Goal: Use online tool/utility: Utilize a website feature to perform a specific function

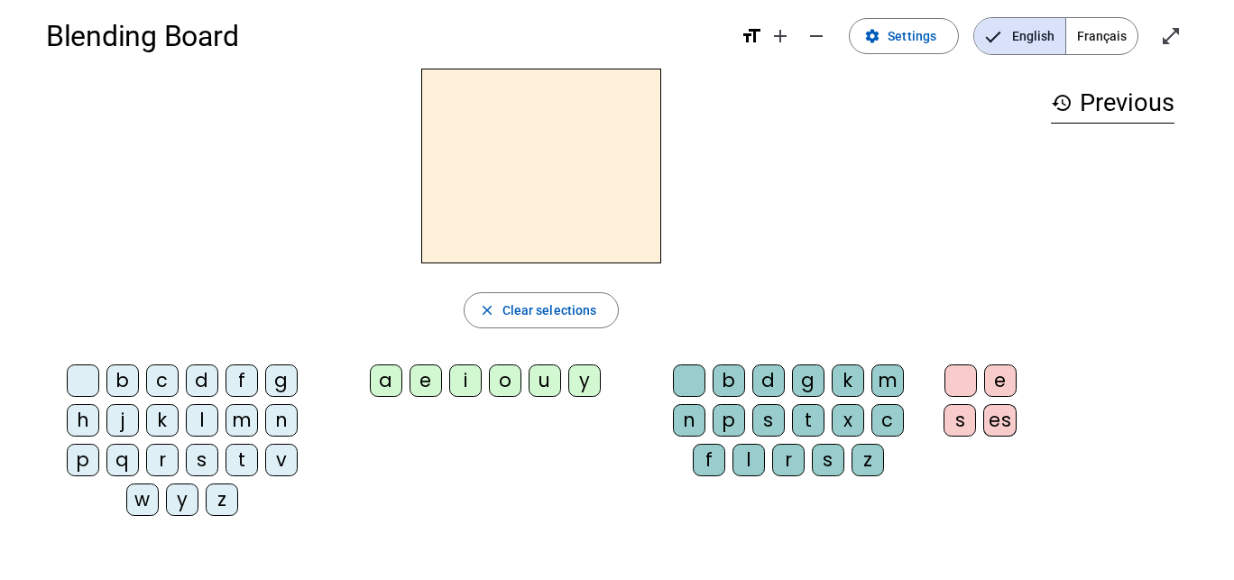
scroll to position [15, 0]
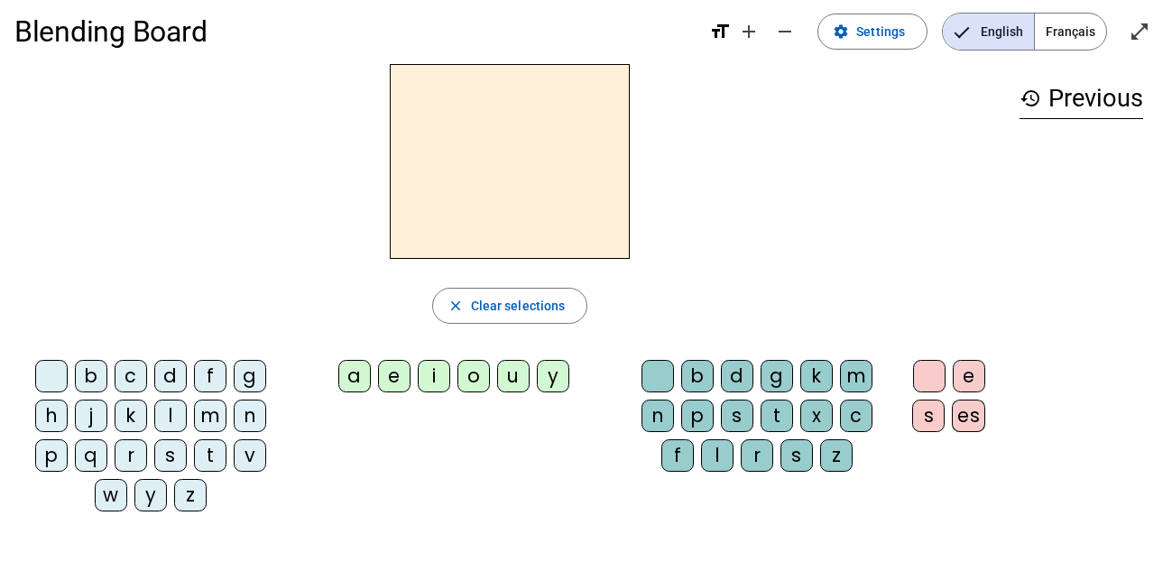
click at [1052, 39] on span "Français" at bounding box center [1070, 32] width 71 height 36
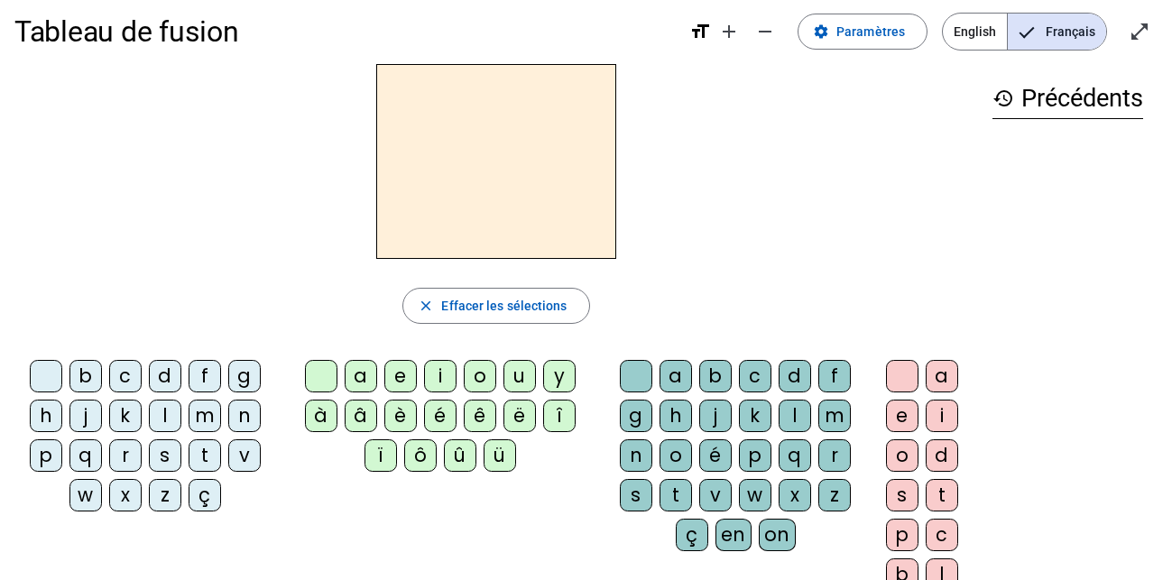
click at [155, 412] on div "l" at bounding box center [165, 416] width 32 height 32
click at [355, 384] on div "a" at bounding box center [361, 376] width 32 height 32
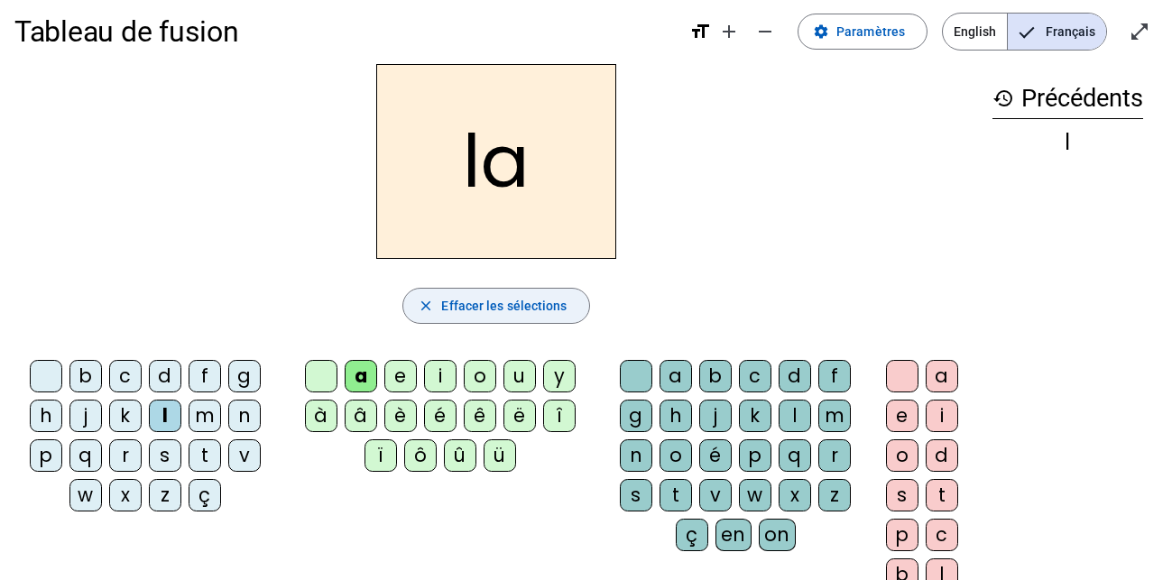
click at [508, 311] on span "Effacer les sélections" at bounding box center [503, 306] width 125 height 22
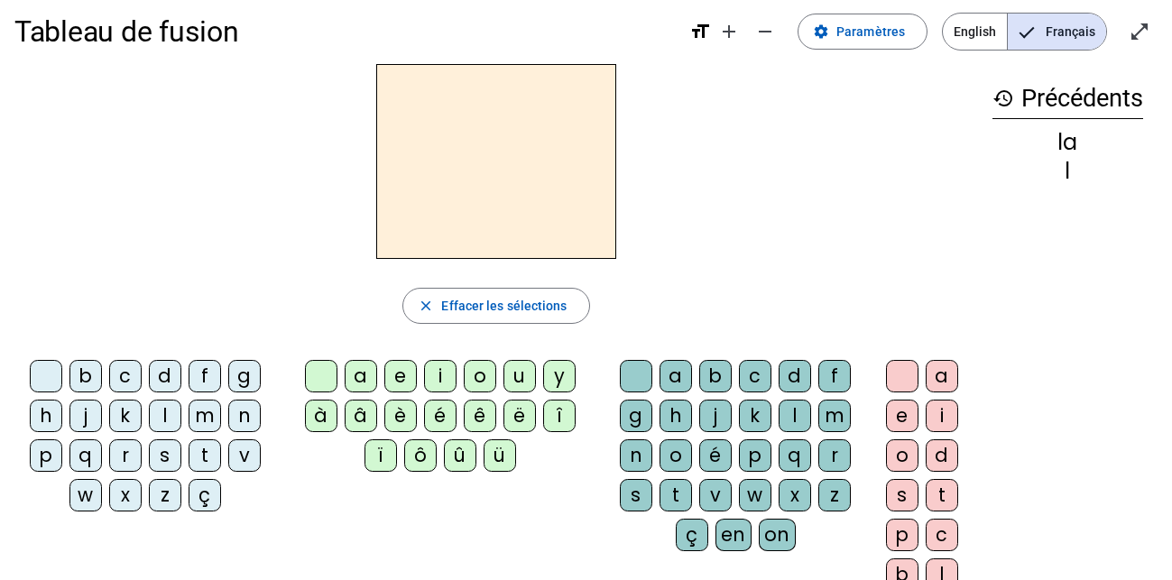
click at [994, 96] on mat-icon "history" at bounding box center [1003, 99] width 22 height 22
click at [971, 49] on span "English" at bounding box center [975, 32] width 64 height 36
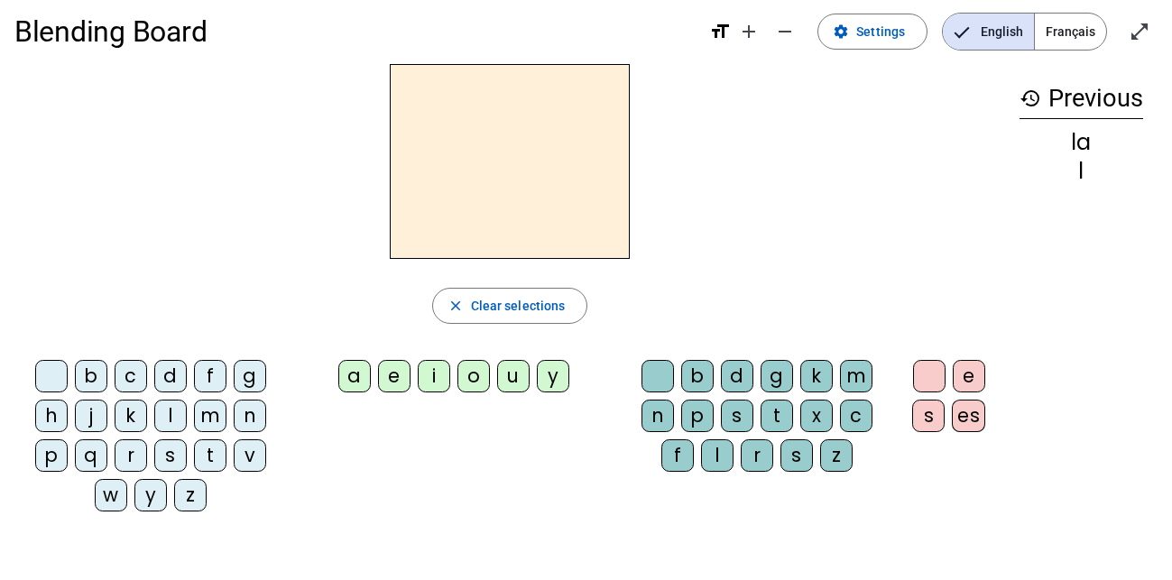
click at [1065, 37] on span "Français" at bounding box center [1070, 32] width 71 height 36
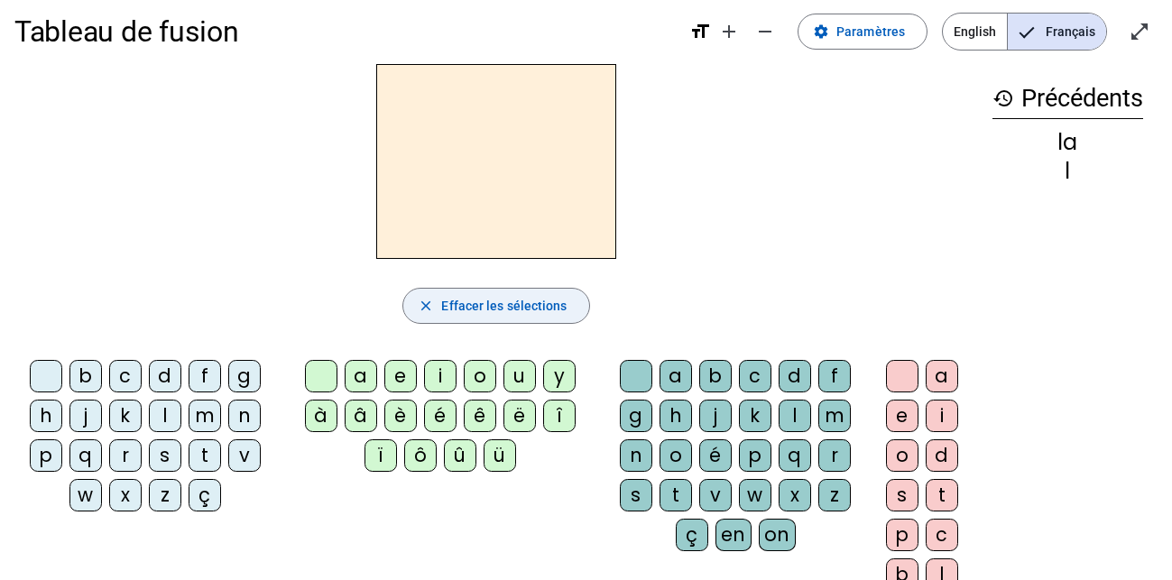
click at [502, 316] on span "Effacer les sélections" at bounding box center [503, 306] width 125 height 22
click at [172, 427] on div "l" at bounding box center [165, 416] width 32 height 32
click at [395, 373] on div "e" at bounding box center [400, 376] width 32 height 32
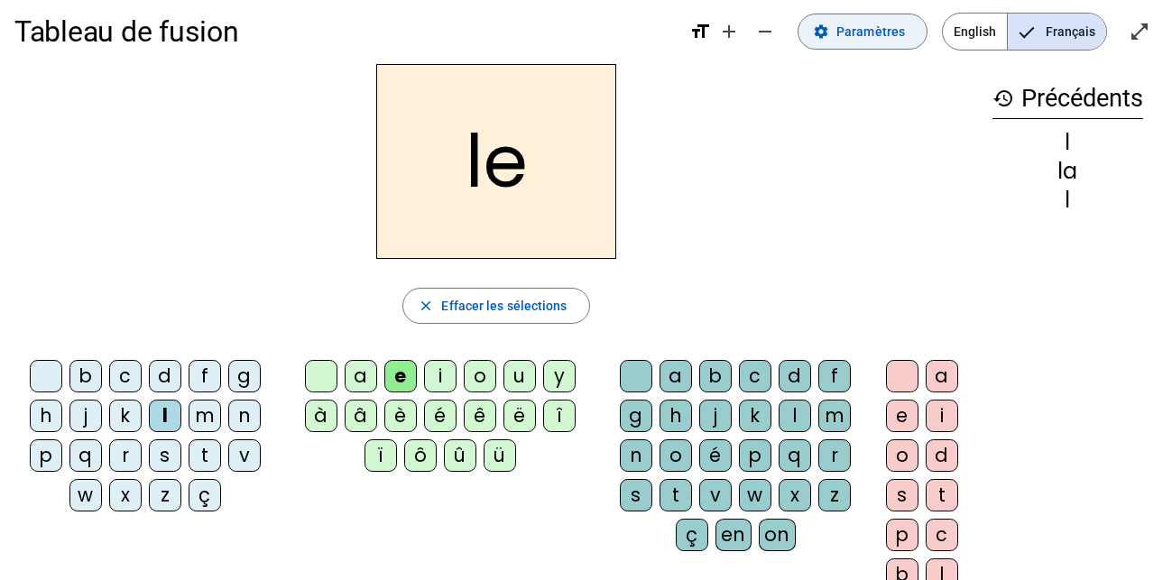
click at [878, 32] on span "Paramètres" at bounding box center [870, 32] width 69 height 22
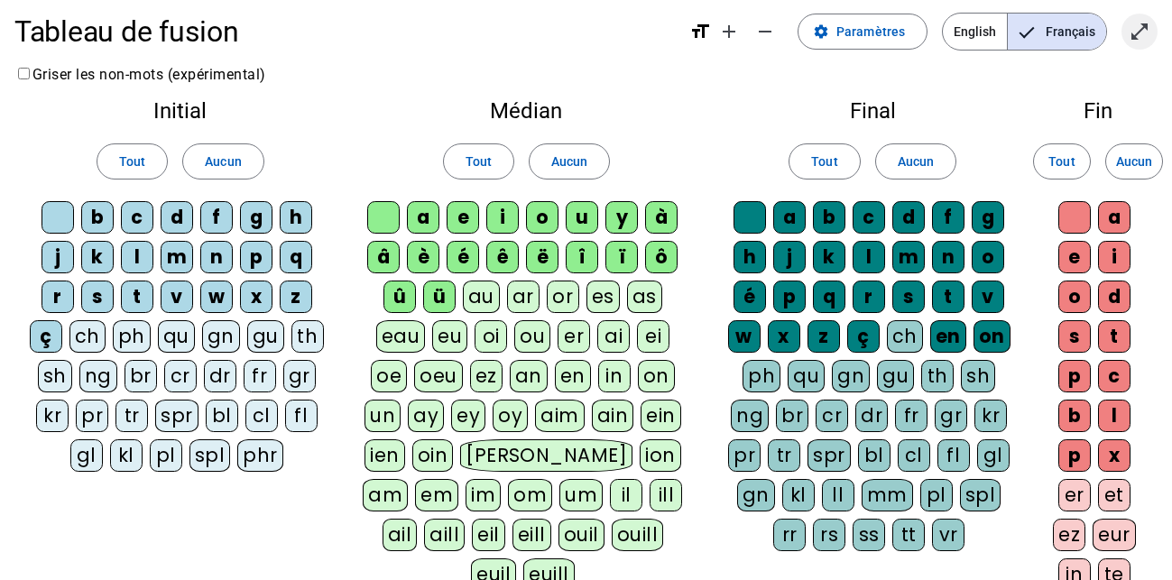
click at [1139, 29] on mat-icon "open_in_full" at bounding box center [1140, 32] width 22 height 22
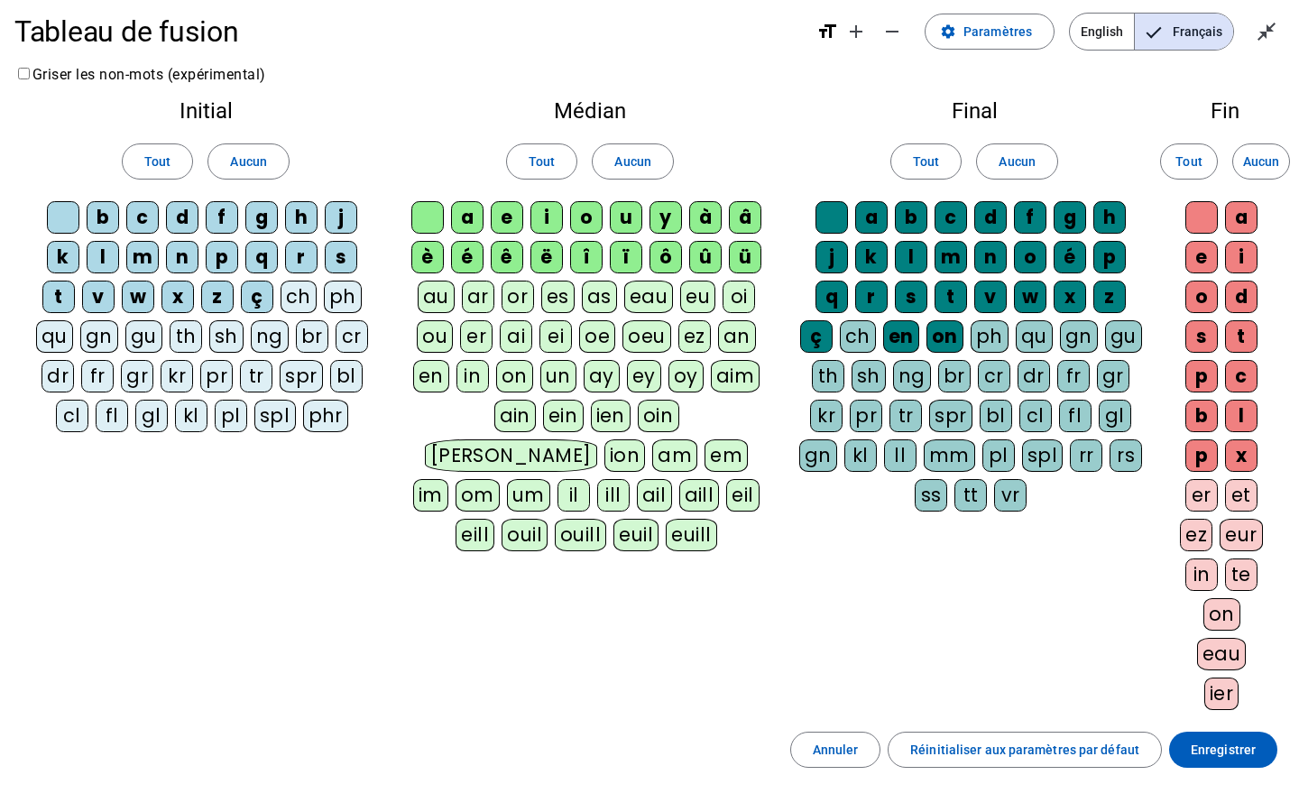
click at [1171, 32] on div "Tableau de fusion format_size add remove settings Paramètres English Français c…" at bounding box center [649, 471] width 1299 height 972
click at [1171, 32] on mat-icon "close_fullscreen" at bounding box center [1267, 32] width 22 height 22
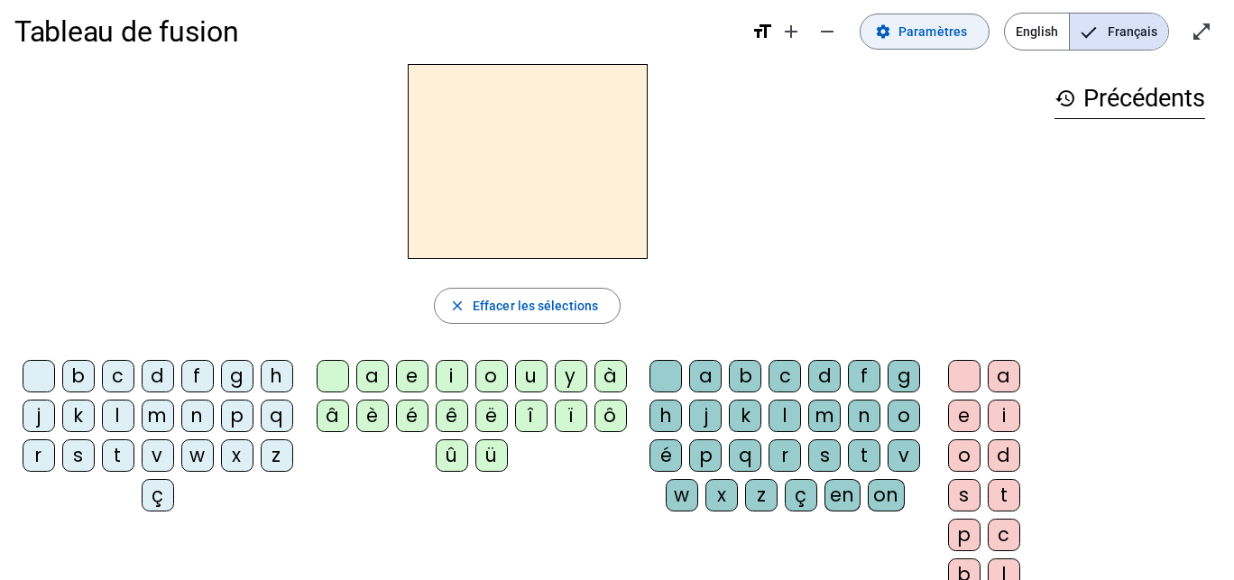
click at [938, 14] on span at bounding box center [925, 31] width 128 height 43
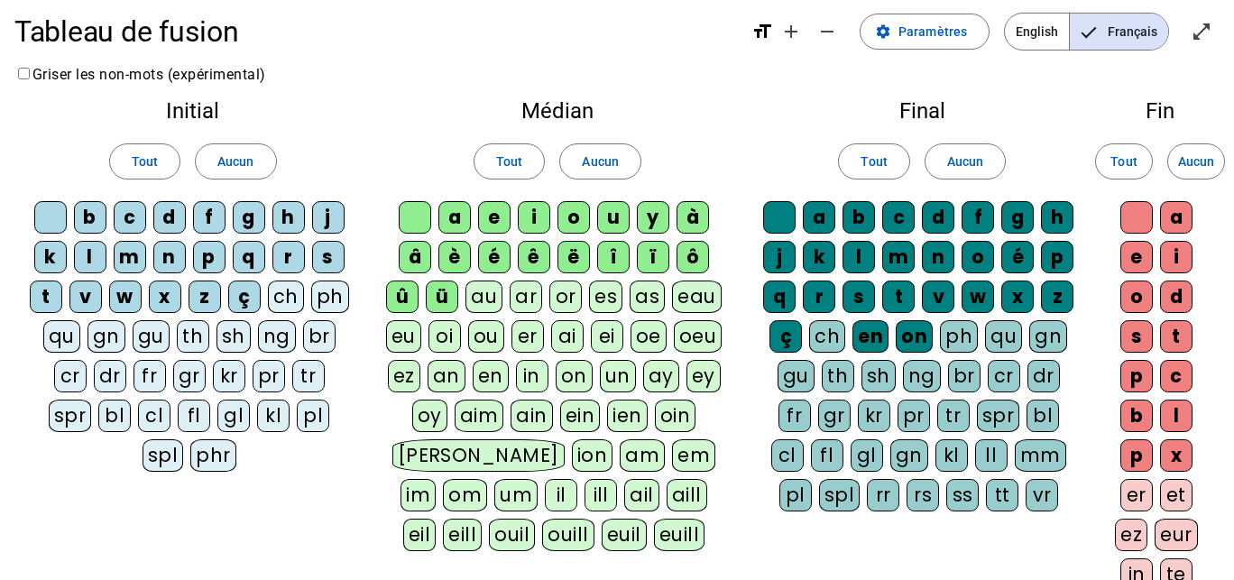
click at [451, 225] on div "a" at bounding box center [454, 217] width 32 height 32
click at [93, 255] on div "l" at bounding box center [90, 257] width 32 height 32
click at [128, 261] on div "m" at bounding box center [130, 257] width 32 height 32
click at [55, 295] on div "t" at bounding box center [46, 297] width 32 height 32
click at [505, 222] on div "e" at bounding box center [494, 217] width 32 height 32
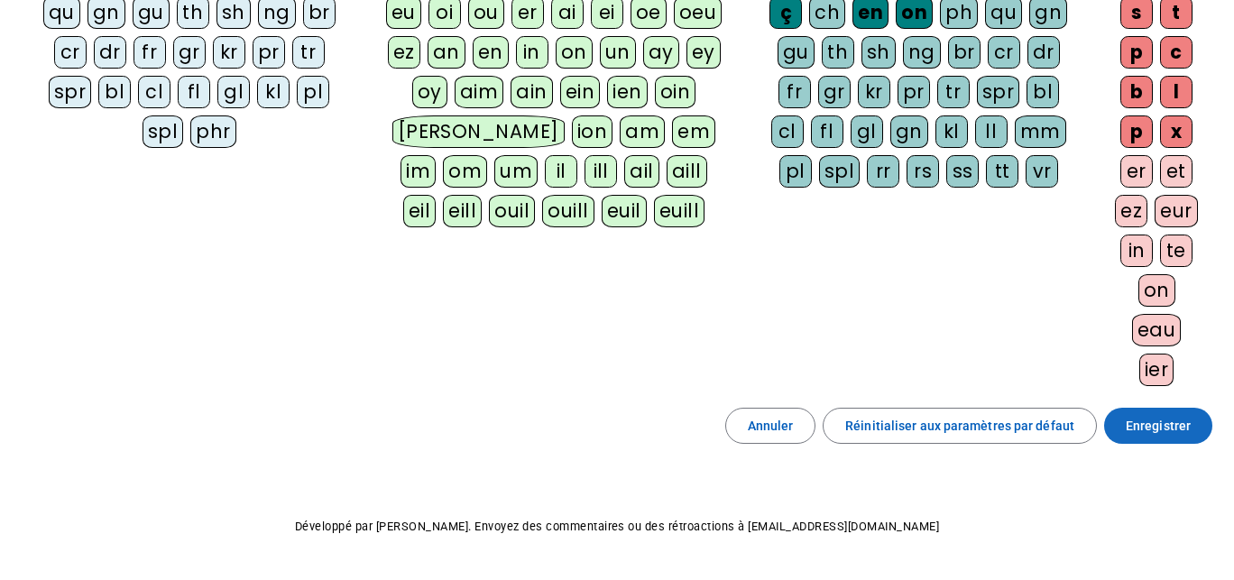
click at [1171, 438] on span at bounding box center [1158, 425] width 108 height 43
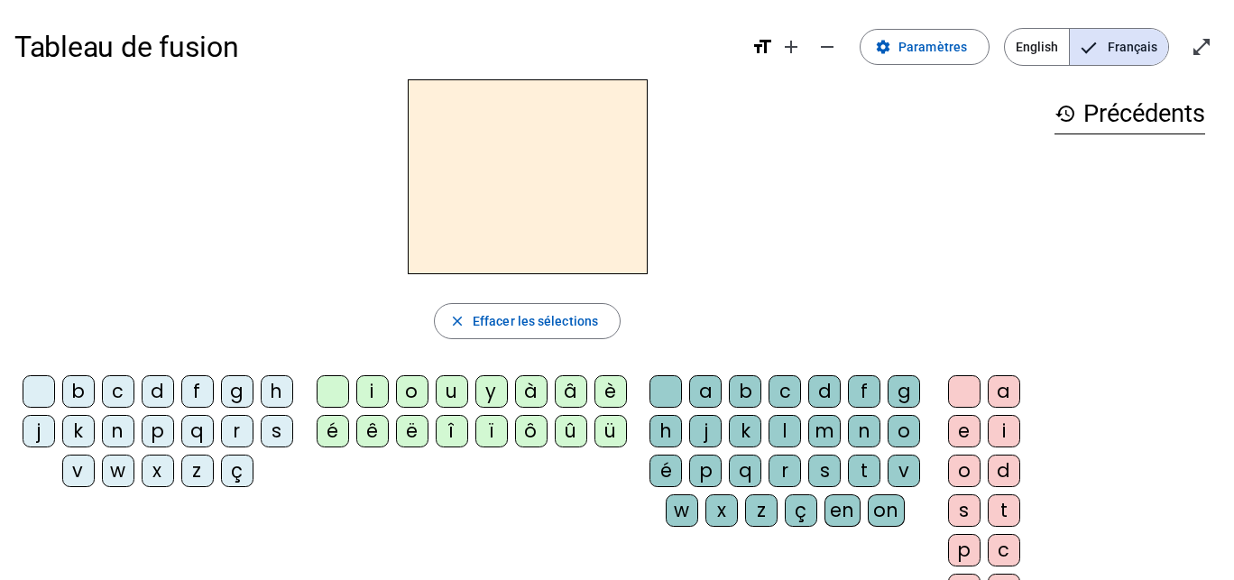
click at [36, 393] on div at bounding box center [39, 391] width 32 height 32
click at [152, 439] on div "p" at bounding box center [158, 431] width 32 height 32
click at [698, 388] on div "a" at bounding box center [705, 391] width 32 height 32
click at [173, 432] on letter-bubble "p" at bounding box center [162, 435] width 40 height 40
click at [161, 432] on div "p" at bounding box center [158, 431] width 32 height 32
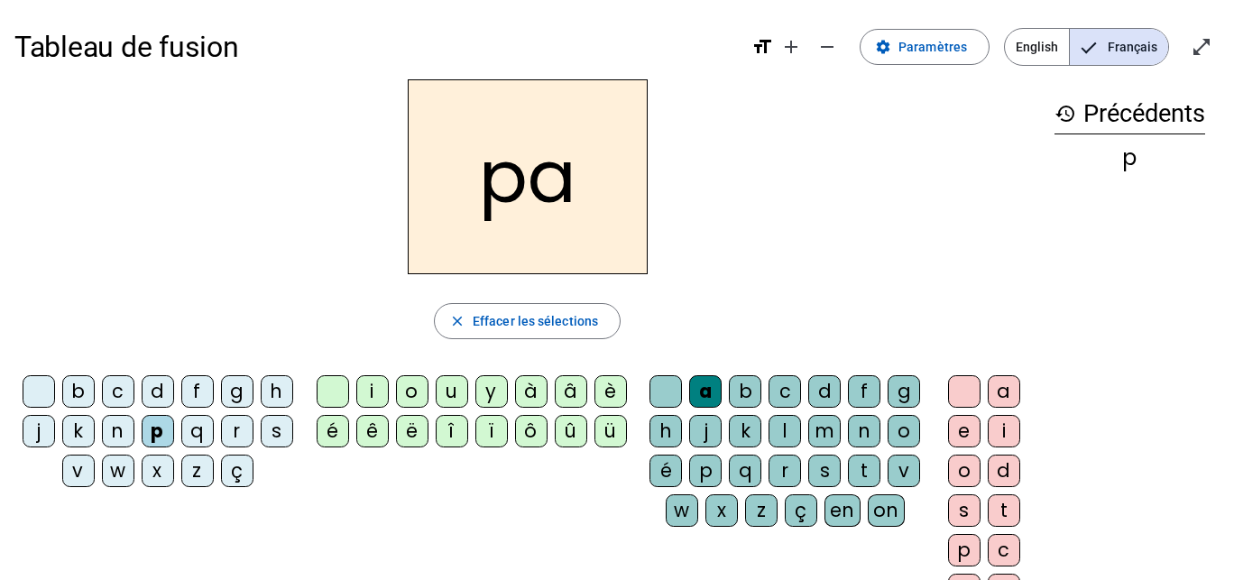
click at [704, 387] on div "a" at bounding box center [705, 391] width 32 height 32
click at [959, 30] on span at bounding box center [925, 46] width 128 height 43
